Goal: Information Seeking & Learning: Learn about a topic

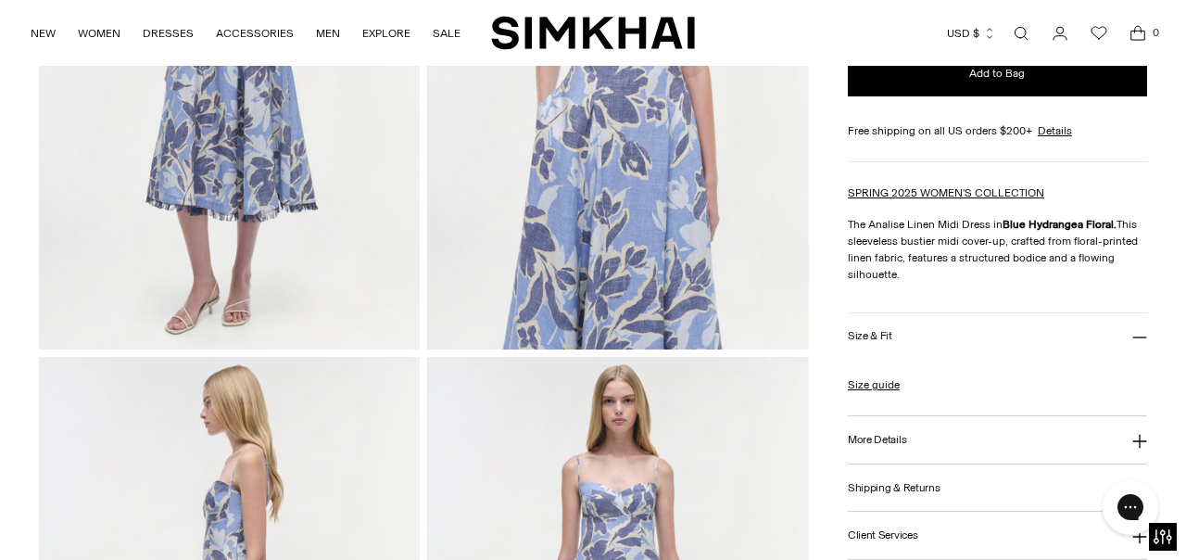
scroll to position [409, 0]
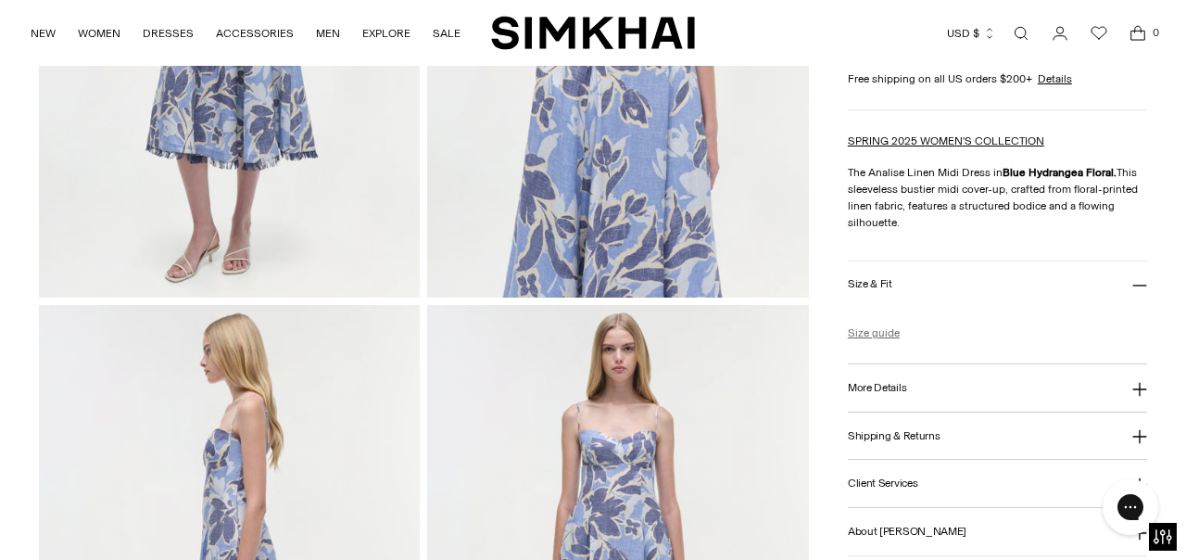
click at [883, 334] on link "Size guide" at bounding box center [874, 332] width 52 height 17
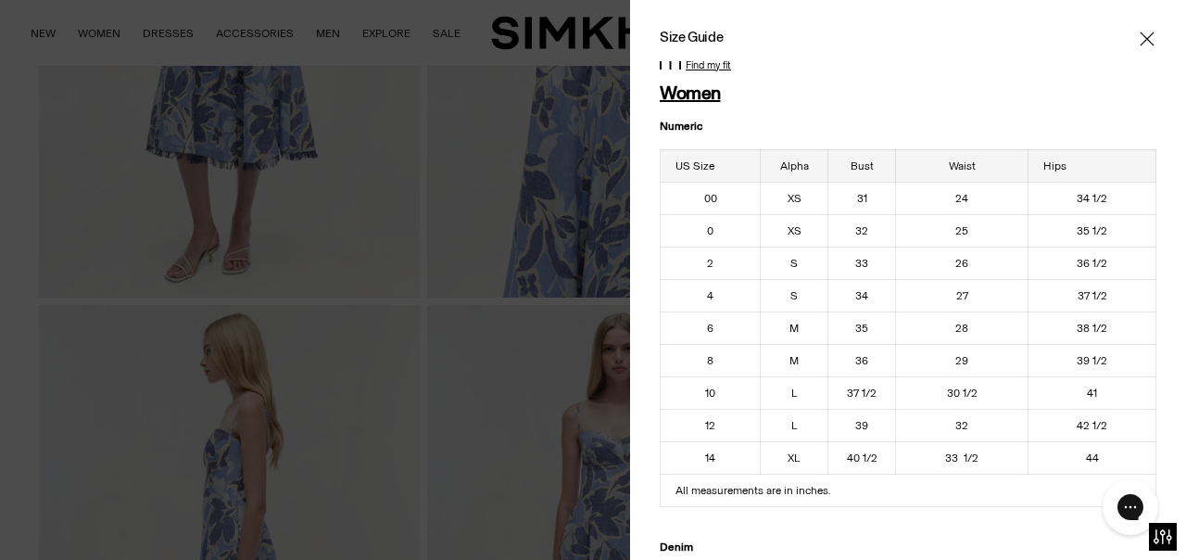
click at [1150, 36] on icon "Close" at bounding box center [1147, 39] width 14 height 14
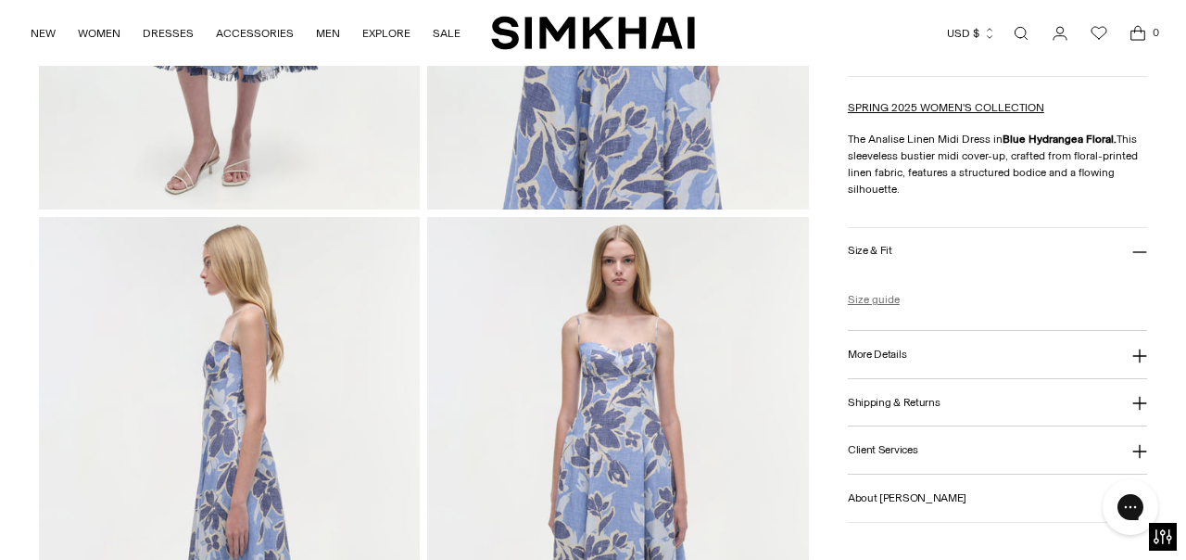
scroll to position [506, 0]
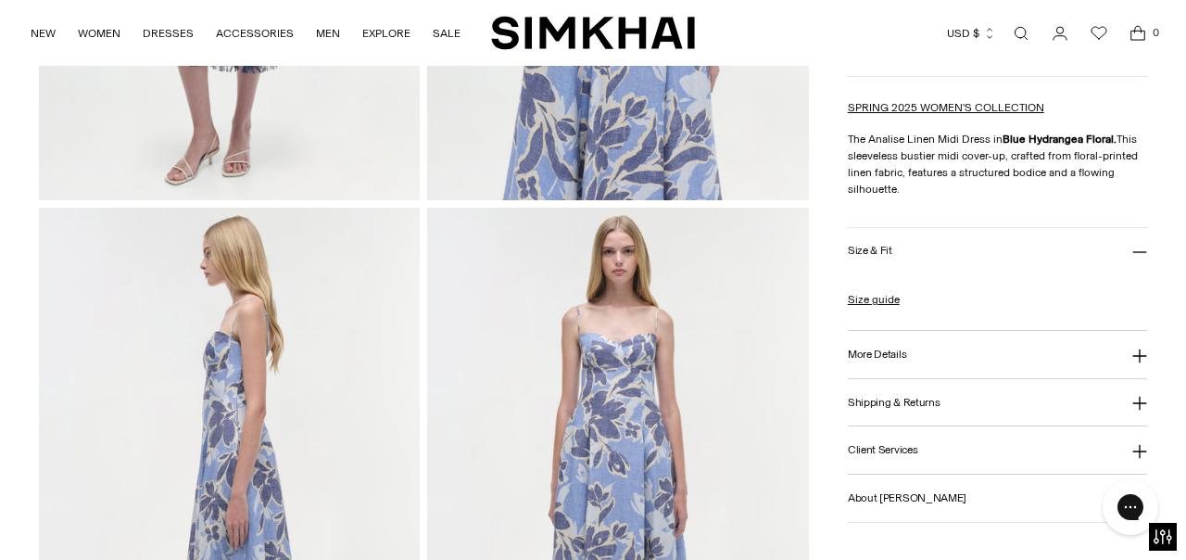
click at [1139, 359] on icon at bounding box center [1139, 355] width 14 height 14
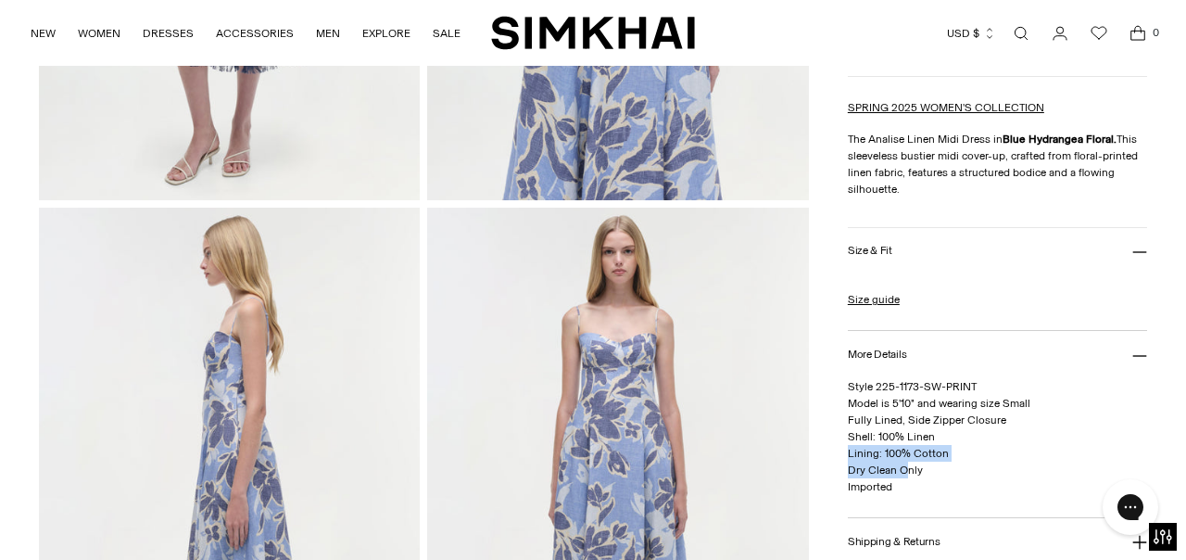
drag, startPoint x: 846, startPoint y: 384, endPoint x: 905, endPoint y: 477, distance: 110.8
click at [859, 420] on span "Style 225-1173-SW-PRINT Model is 5'10" and wearing size Small Fully Lined, Side…" at bounding box center [939, 436] width 183 height 113
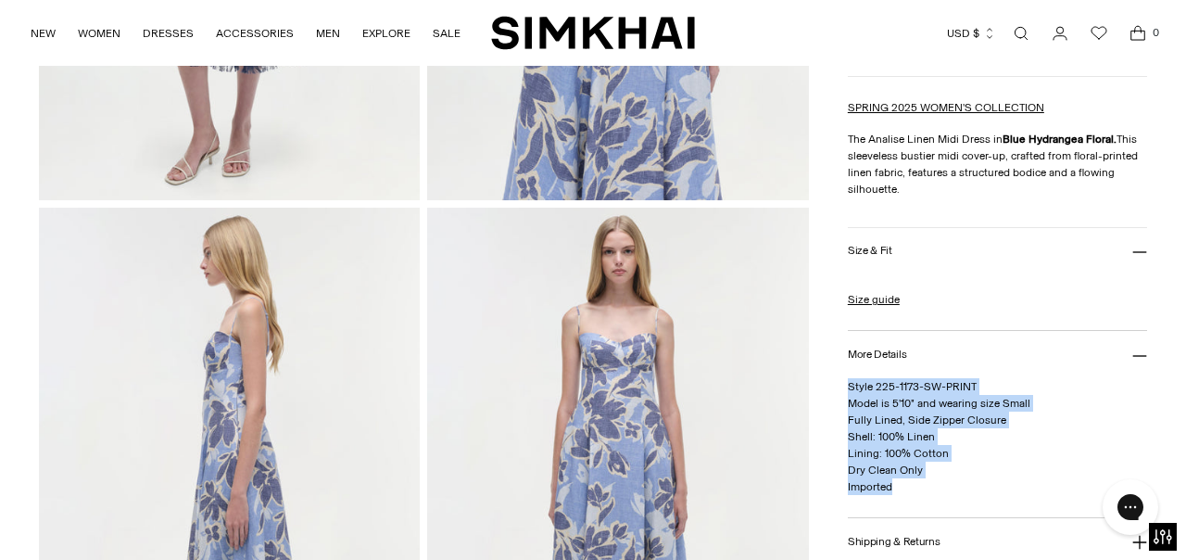
drag, startPoint x: 848, startPoint y: 386, endPoint x: 914, endPoint y: 492, distance: 124.4
click at [914, 492] on p "Style 225-1173-SW-PRINT Model is 5'10" and wearing size Small Fully Lined, Side…" at bounding box center [997, 436] width 299 height 117
copy span "Style 225-1173-SW-PRINT Model is 5'10" and wearing size Small Fully Lined, Side…"
click at [937, 255] on button "Size & Fit" at bounding box center [997, 251] width 299 height 47
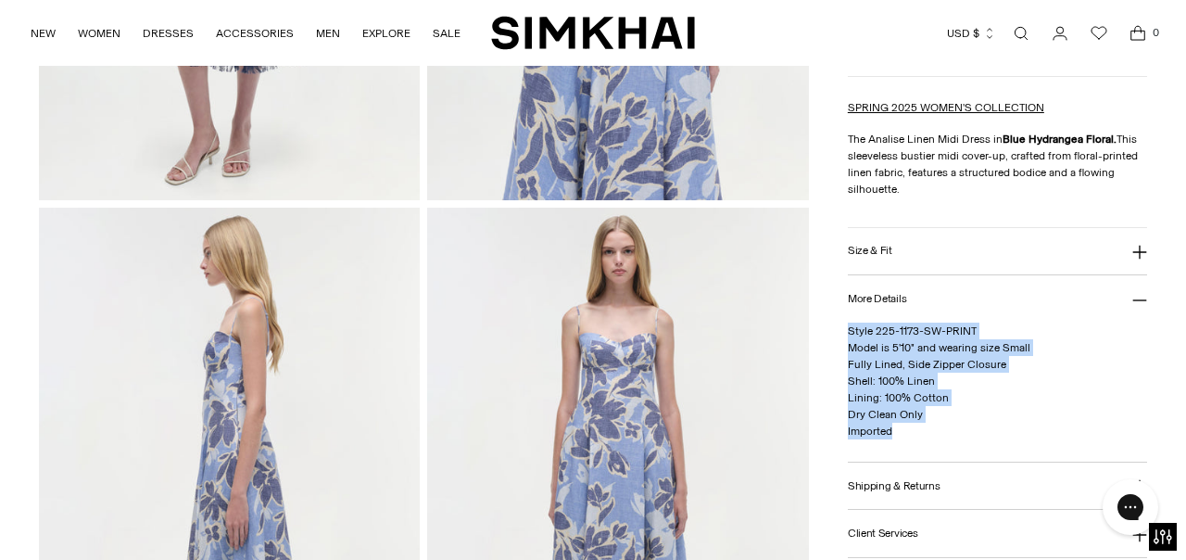
click at [1144, 249] on icon at bounding box center [1139, 252] width 15 height 15
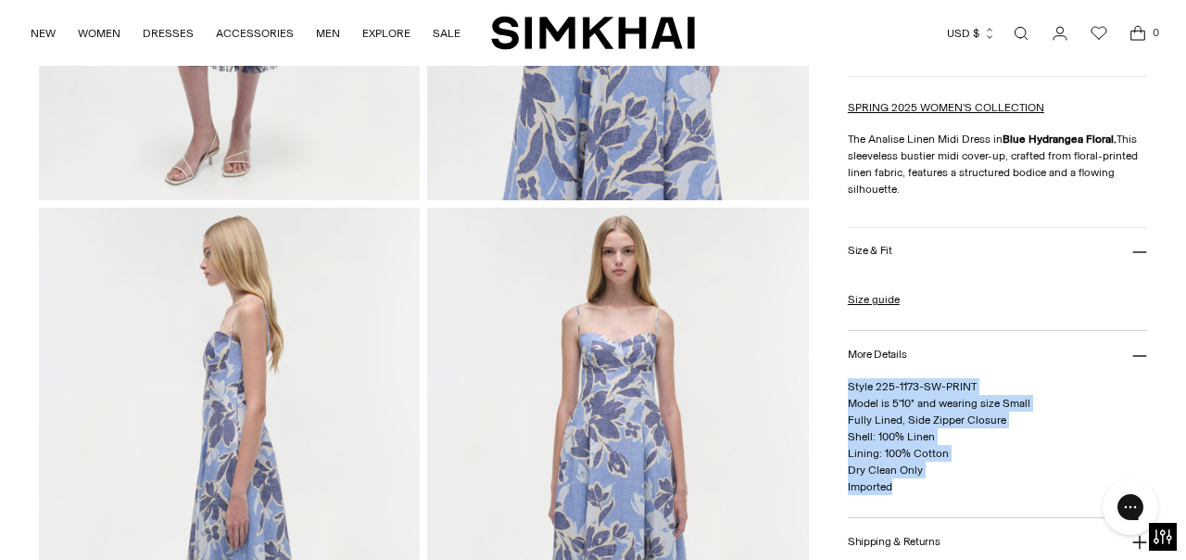
click at [1144, 354] on icon at bounding box center [1139, 355] width 15 height 15
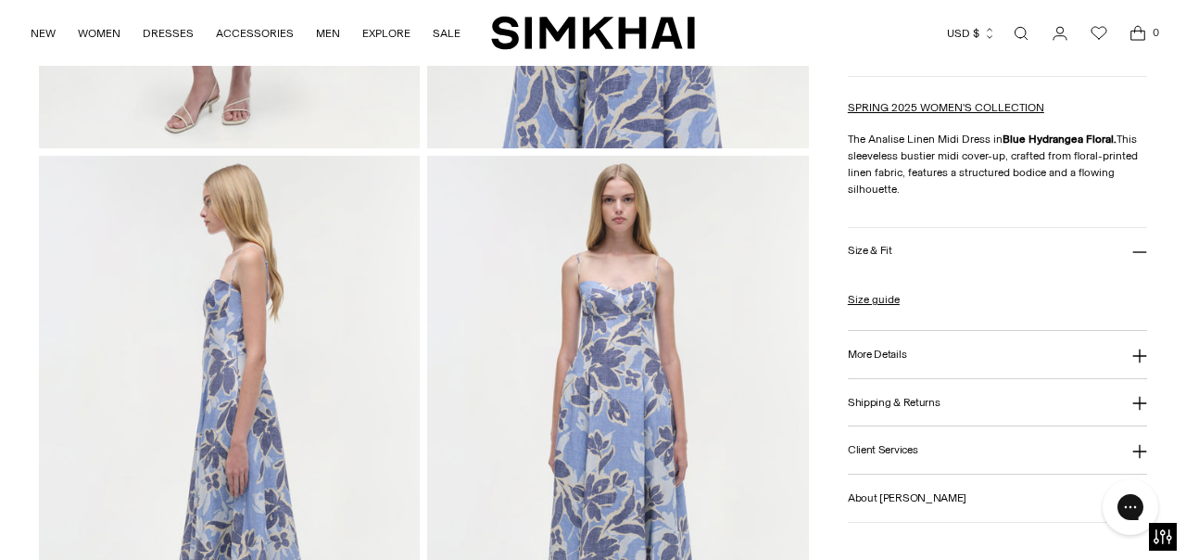
scroll to position [581, 0]
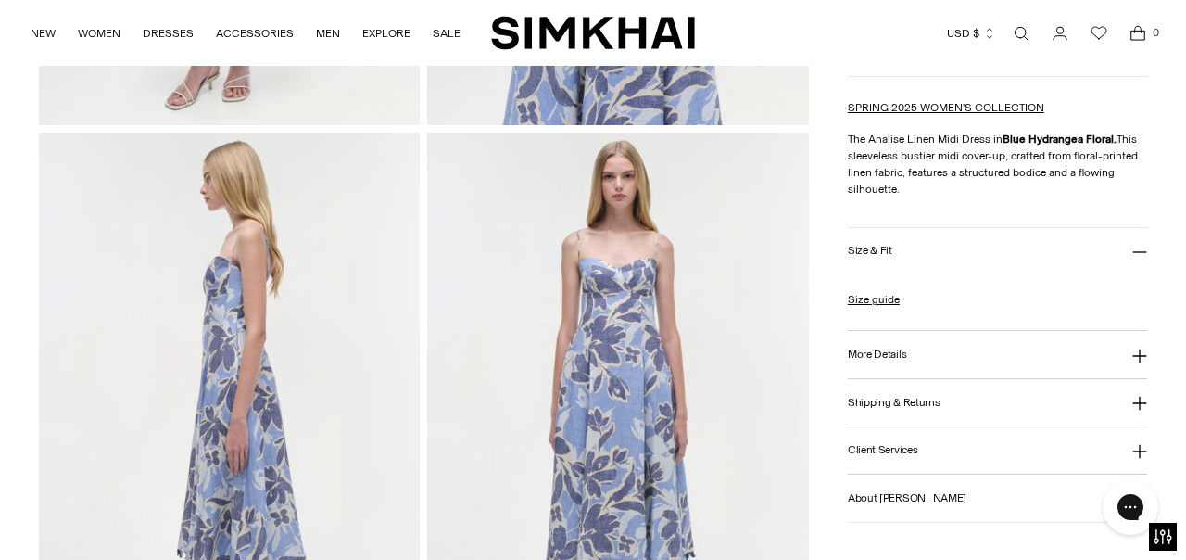
click at [1140, 457] on icon at bounding box center [1139, 451] width 15 height 15
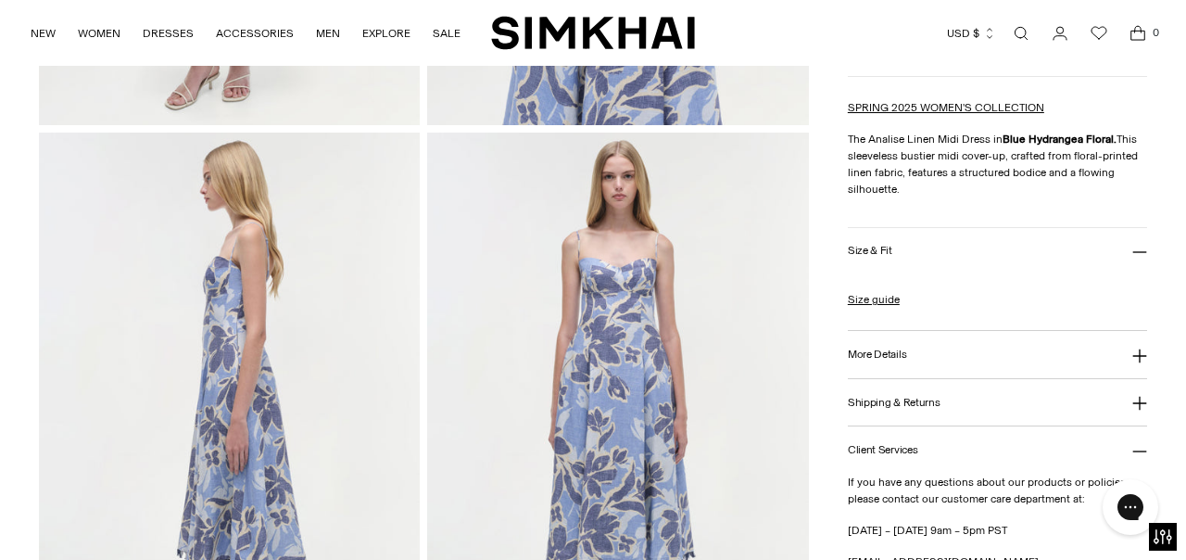
click at [1140, 457] on icon at bounding box center [1139, 451] width 15 height 15
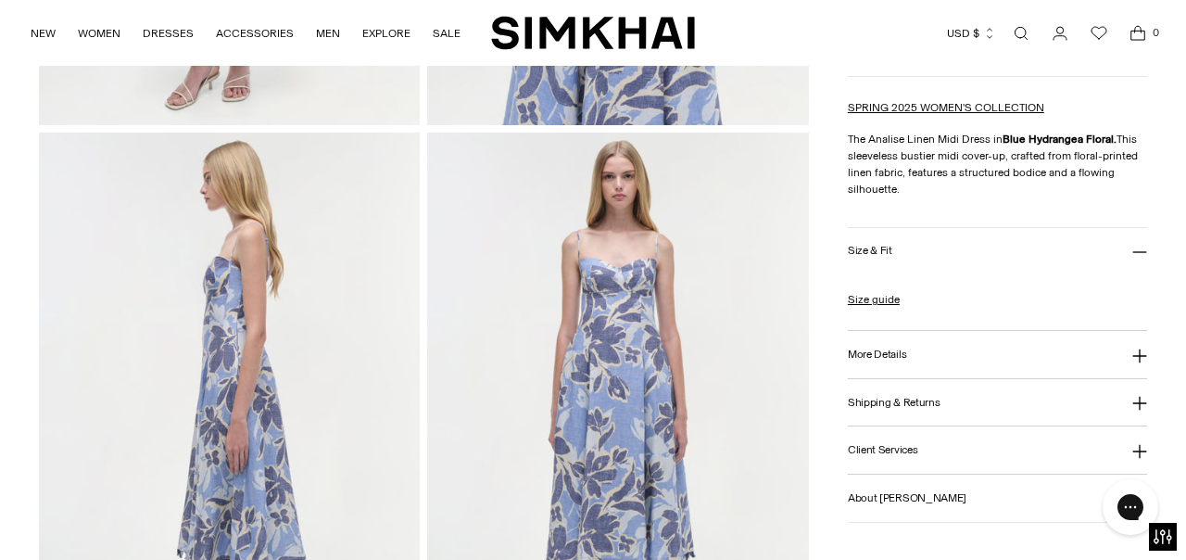
click at [1140, 414] on button "Shipping & Returns" at bounding box center [997, 402] width 299 height 47
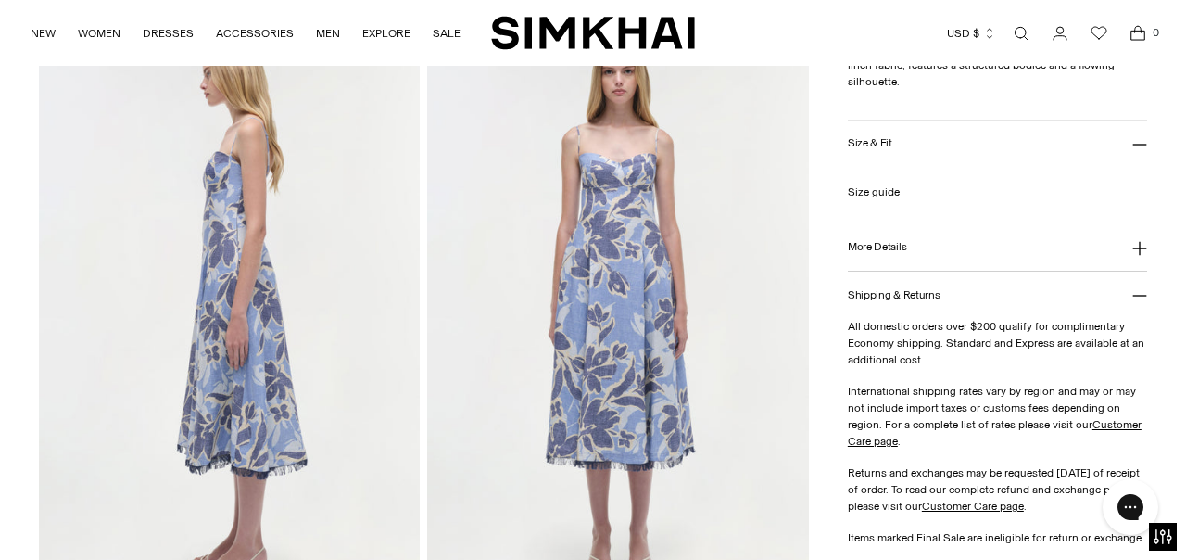
scroll to position [711, 0]
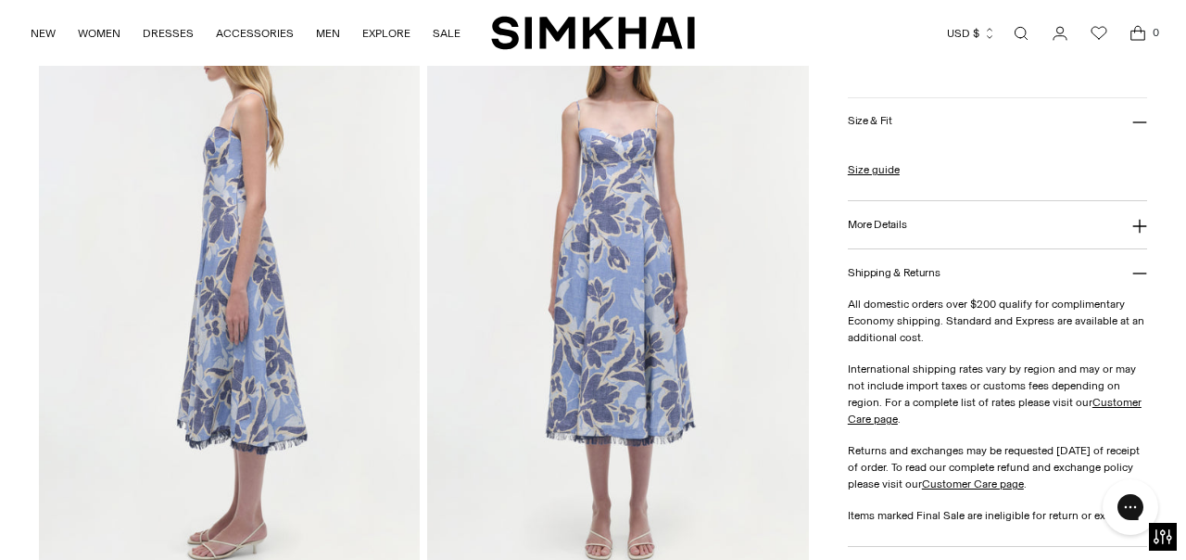
click at [1138, 271] on icon at bounding box center [1139, 273] width 15 height 15
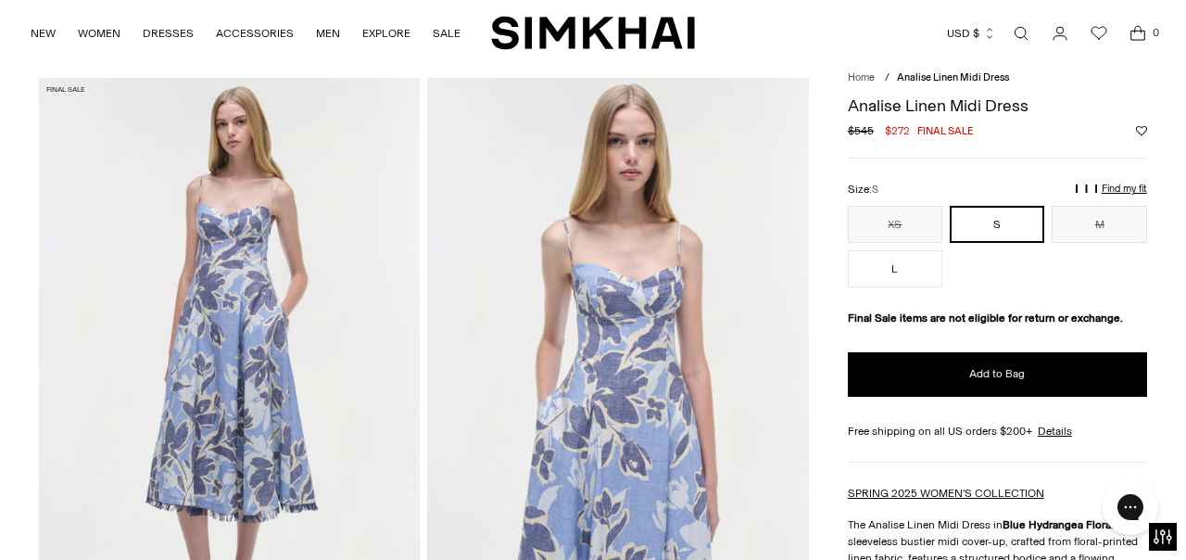
scroll to position [0, 0]
